Goal: Obtain resource: Download file/media

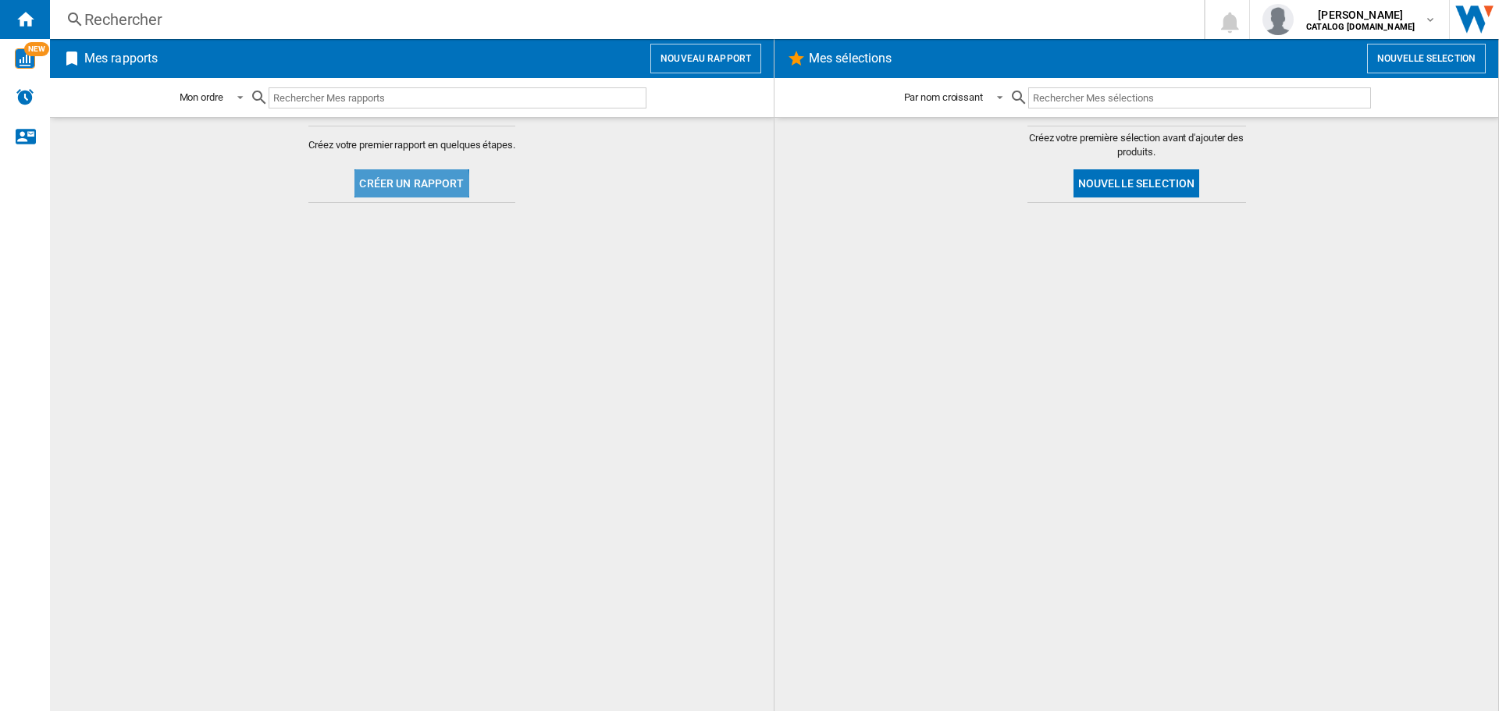
click at [404, 187] on button "Créer un rapport" at bounding box center [411, 183] width 114 height 28
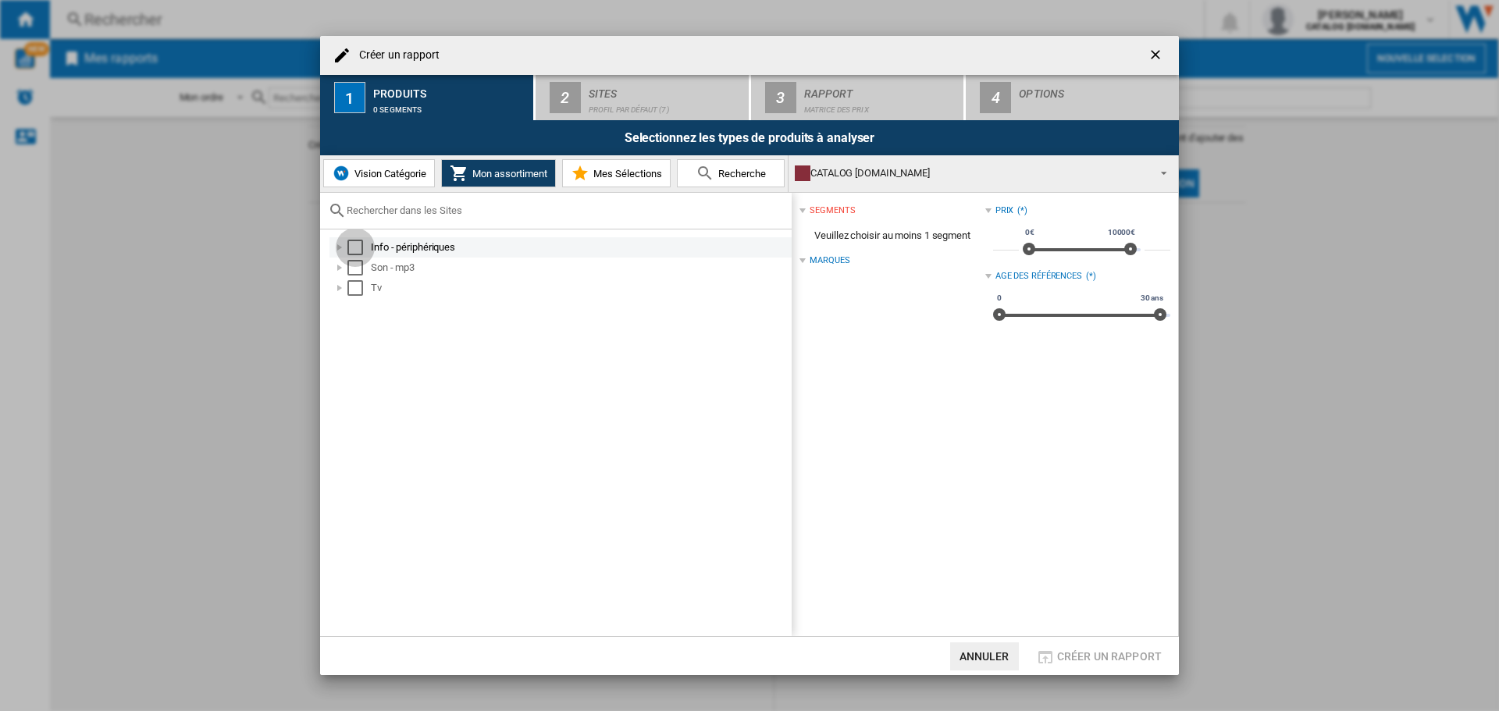
click at [356, 251] on div "Select" at bounding box center [355, 248] width 16 height 16
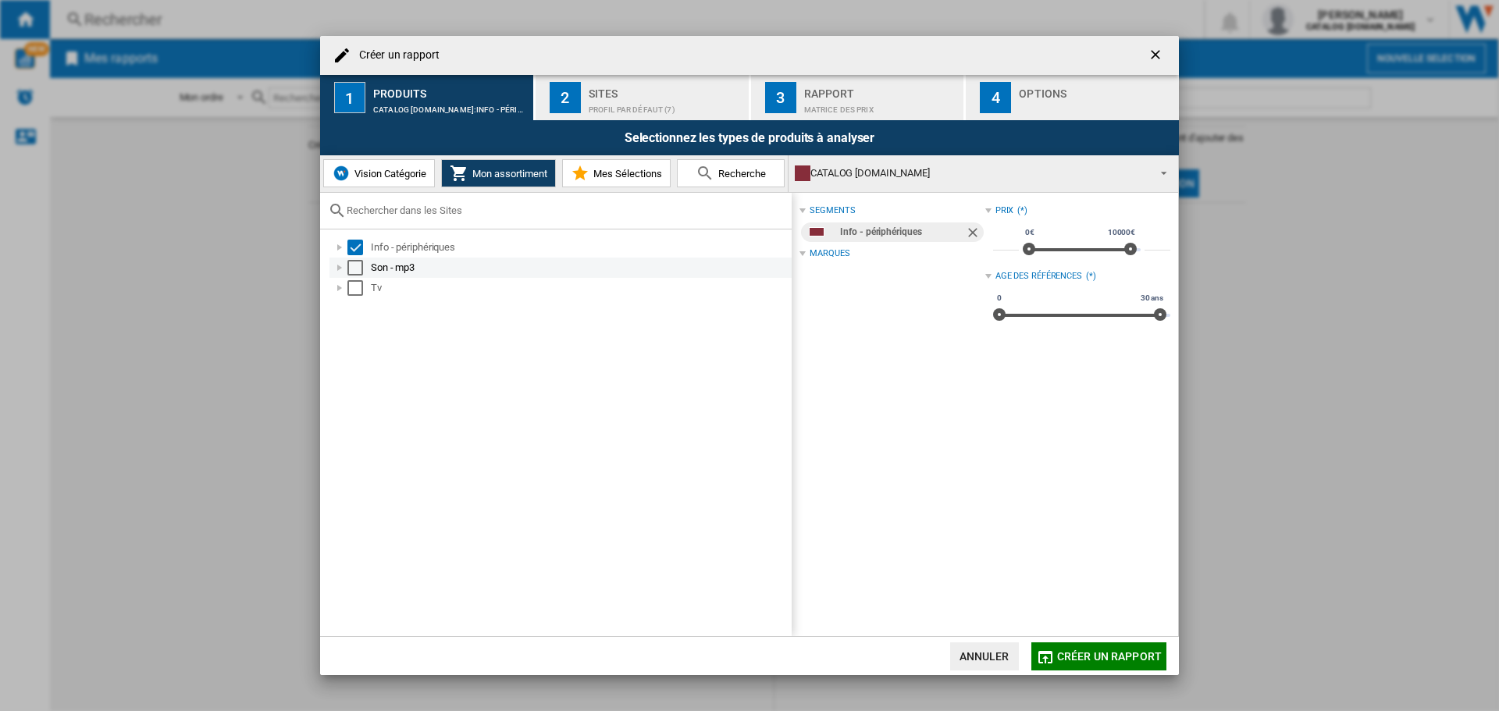
click at [355, 265] on div "Select" at bounding box center [355, 268] width 16 height 16
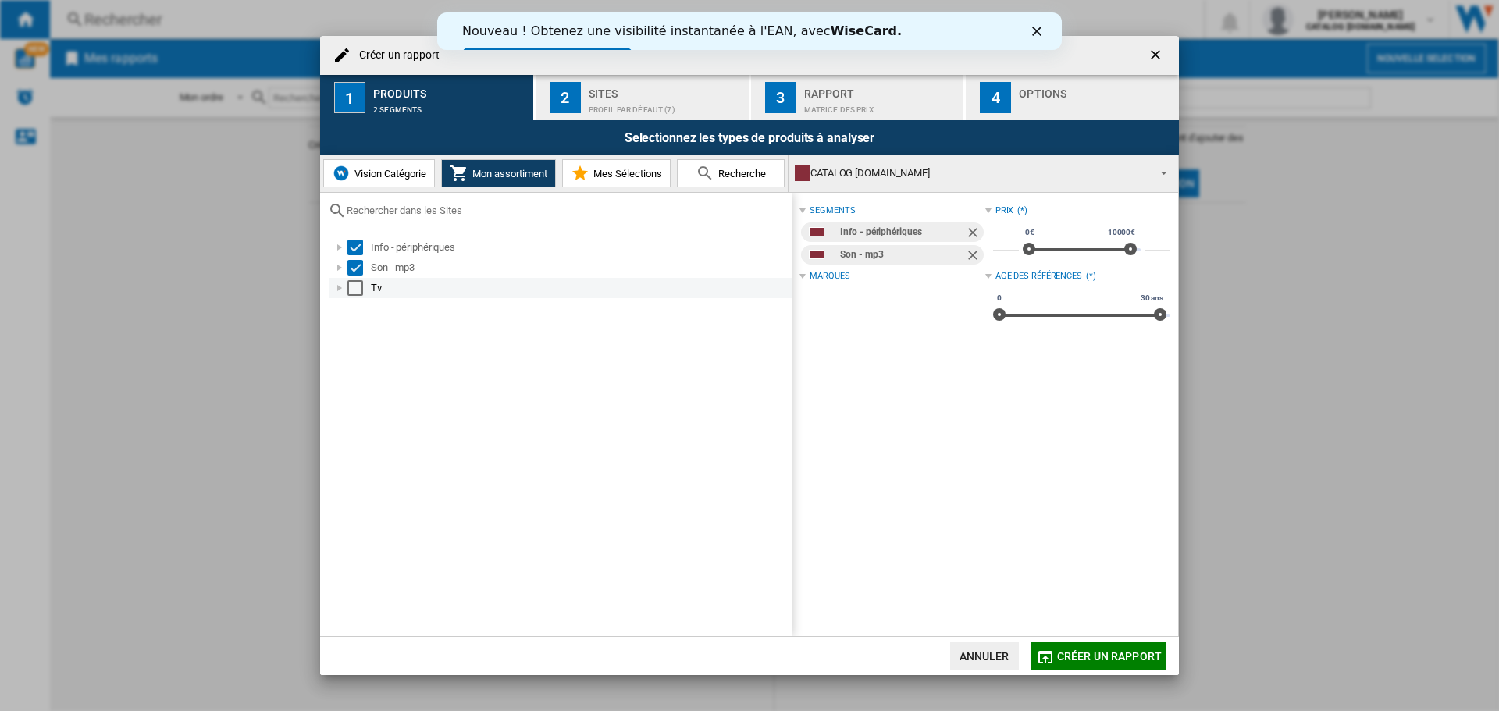
click at [357, 282] on div "Select" at bounding box center [355, 288] width 16 height 16
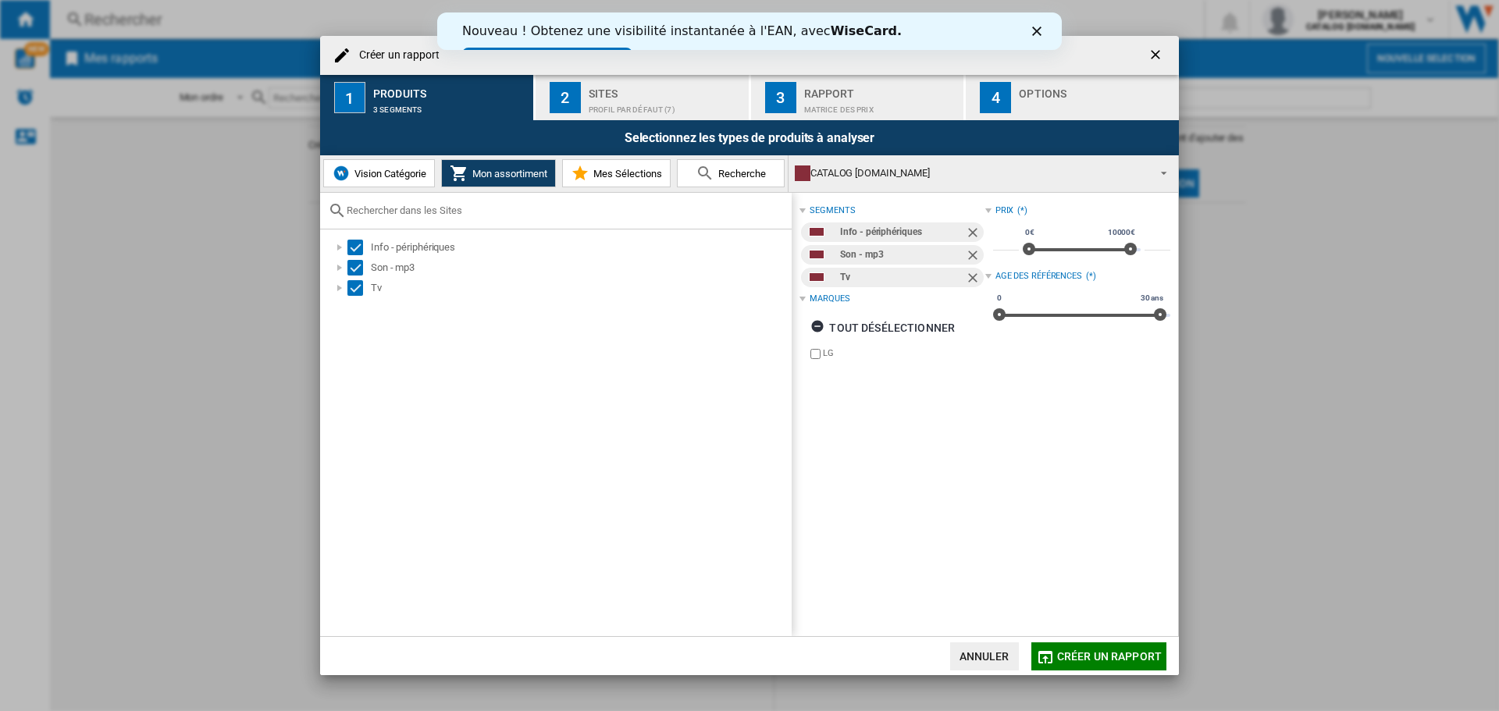
click at [636, 90] on div "Sites" at bounding box center [666, 89] width 154 height 16
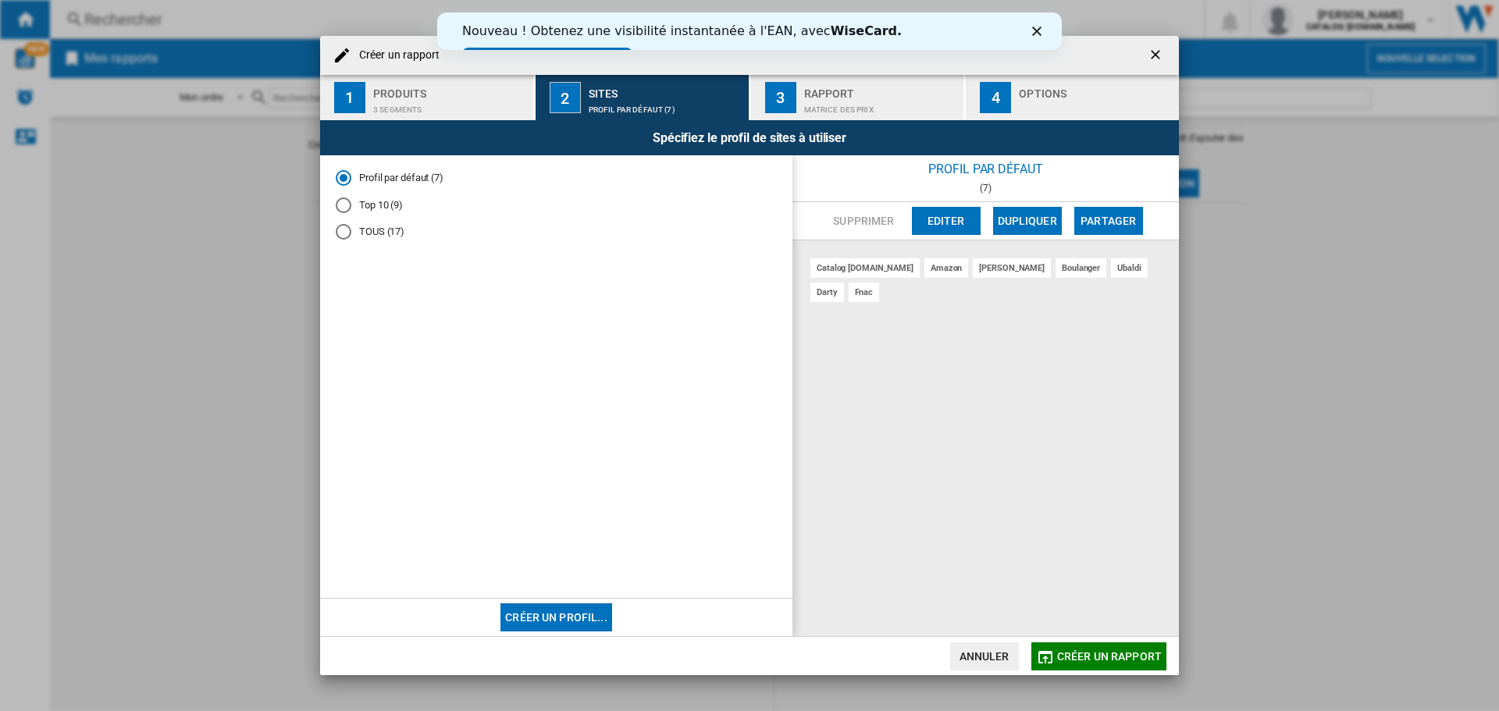
click at [823, 101] on div "Matrice des prix" at bounding box center [881, 106] width 154 height 16
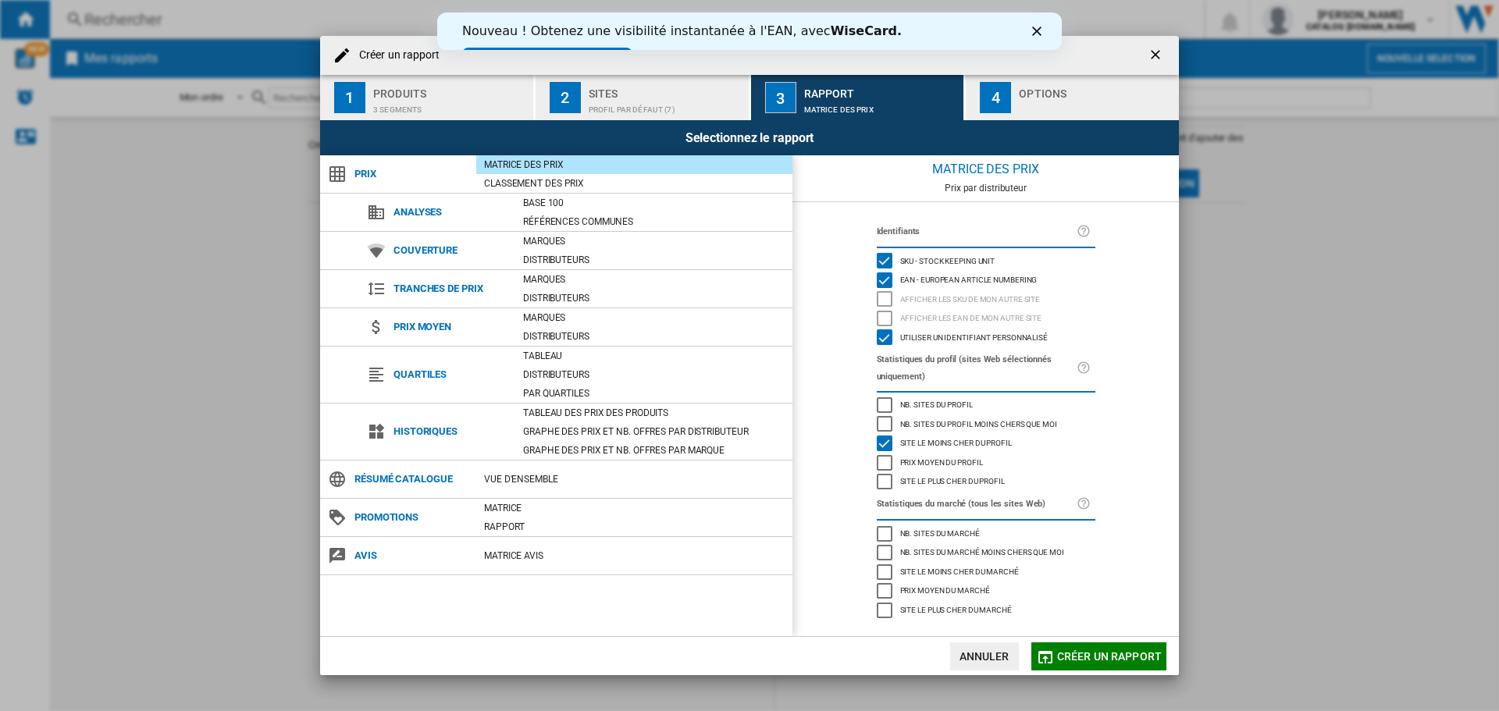
click at [1017, 93] on button "4 Options" at bounding box center [1072, 97] width 213 height 45
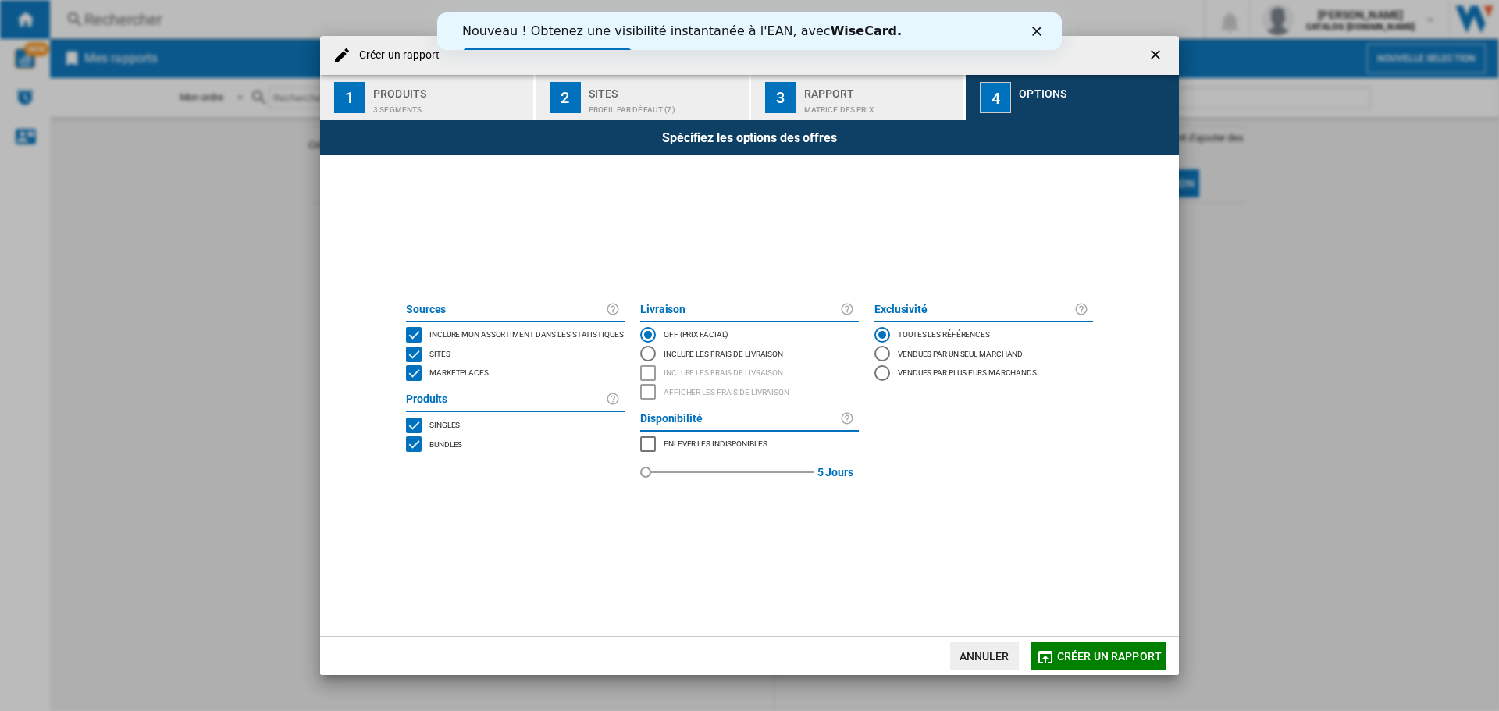
click at [462, 377] on span "Marketplaces" at bounding box center [458, 371] width 59 height 11
click at [1106, 651] on span "Créer un rapport" at bounding box center [1109, 656] width 105 height 12
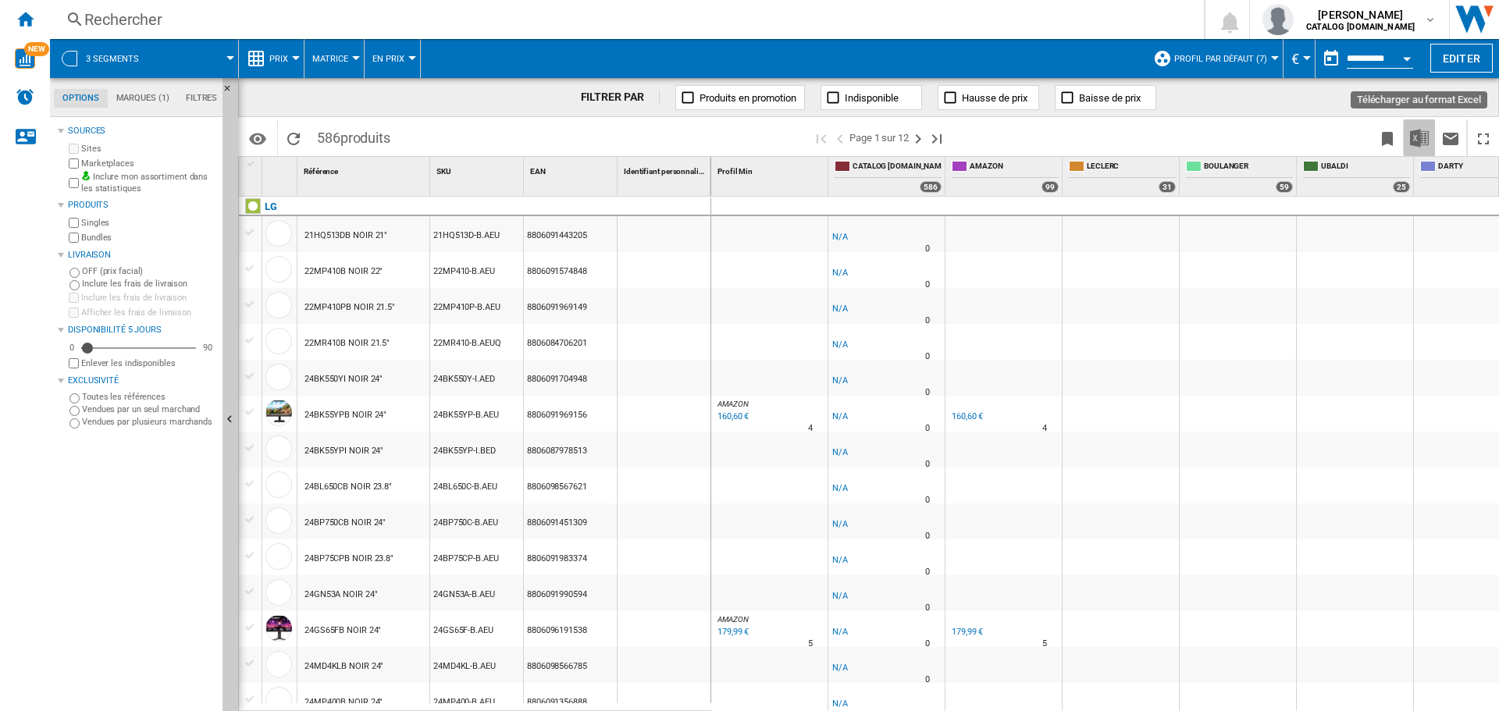
click at [1415, 141] on img "Télécharger au format Excel" at bounding box center [1419, 138] width 19 height 19
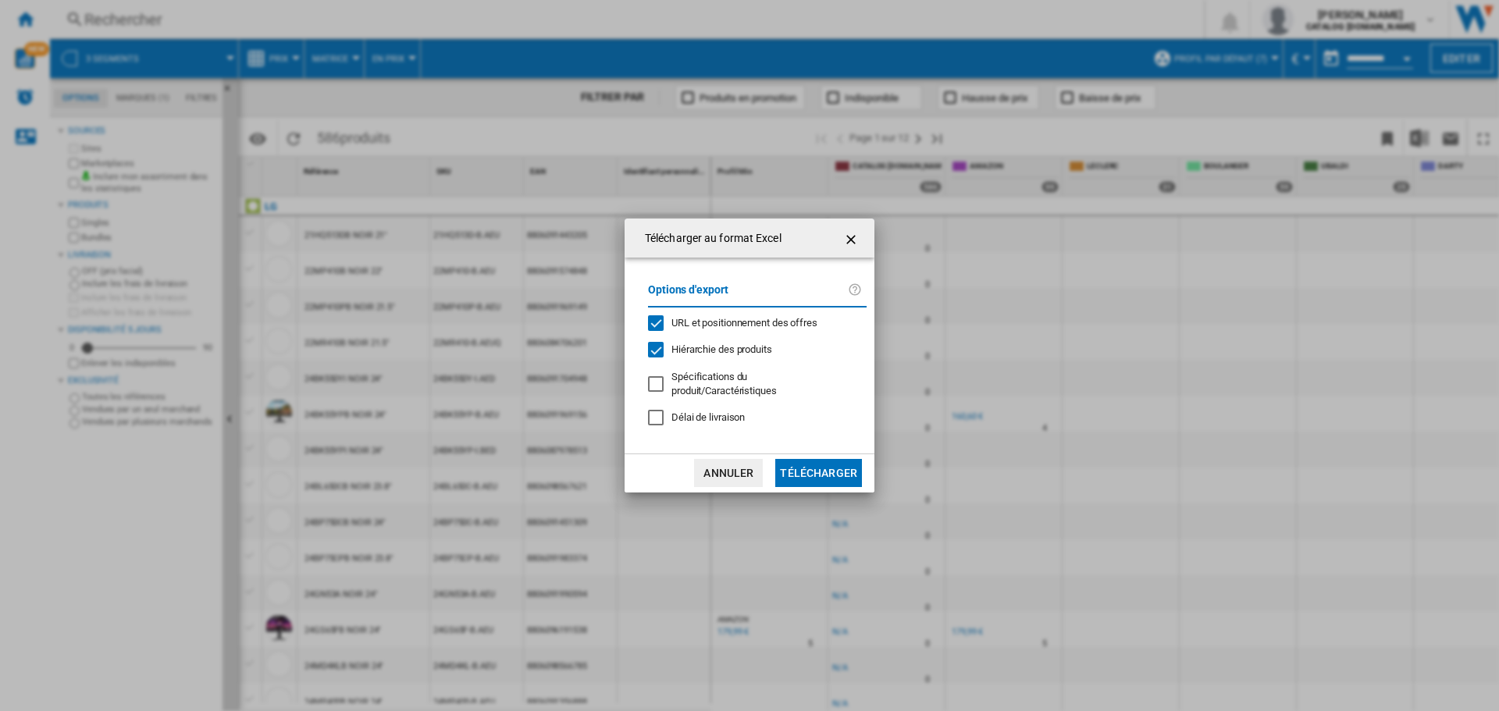
click at [843, 461] on button "Télécharger" at bounding box center [818, 473] width 87 height 28
